Goal: Information Seeking & Learning: Learn about a topic

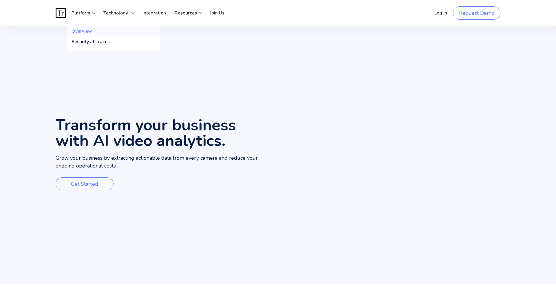
click at [84, 31] on div "Overview" at bounding box center [81, 31] width 21 height 6
click at [84, 13] on strong "Platform" at bounding box center [80, 13] width 19 height 6
click at [84, 12] on strong "Platform" at bounding box center [80, 13] width 19 height 6
click at [81, 30] on div "Overview" at bounding box center [81, 31] width 21 height 6
click at [82, 13] on strong "Platform" at bounding box center [80, 13] width 19 height 6
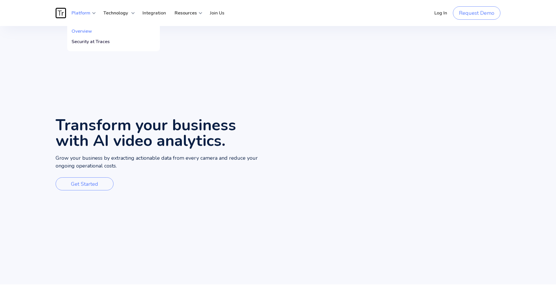
click at [84, 13] on strong "Platform" at bounding box center [80, 13] width 19 height 6
click at [86, 41] on div "Security at Traces" at bounding box center [90, 42] width 38 height 6
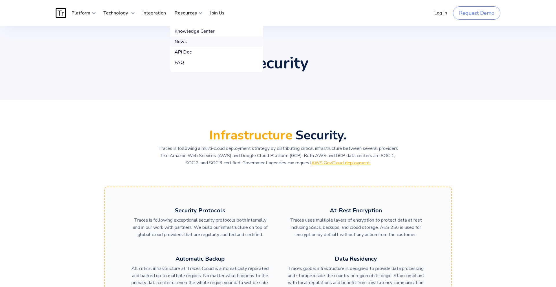
click at [180, 41] on div "News" at bounding box center [180, 42] width 12 height 6
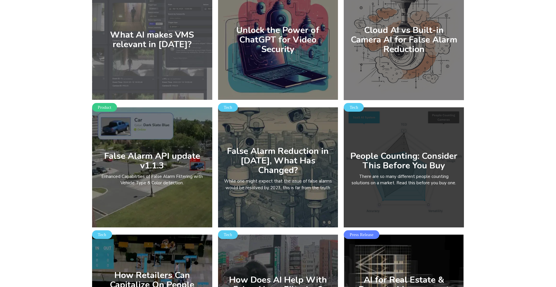
scroll to position [50, 0]
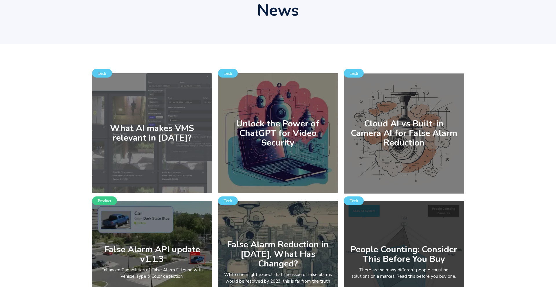
click at [167, 120] on div "What AI makes VMS relevant in [DATE]?" at bounding box center [152, 133] width 120 height 120
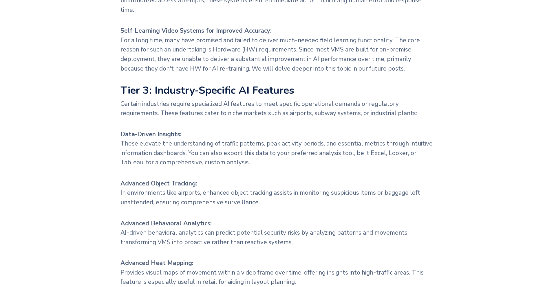
scroll to position [632, 0]
